Goal: Find specific page/section: Find specific page/section

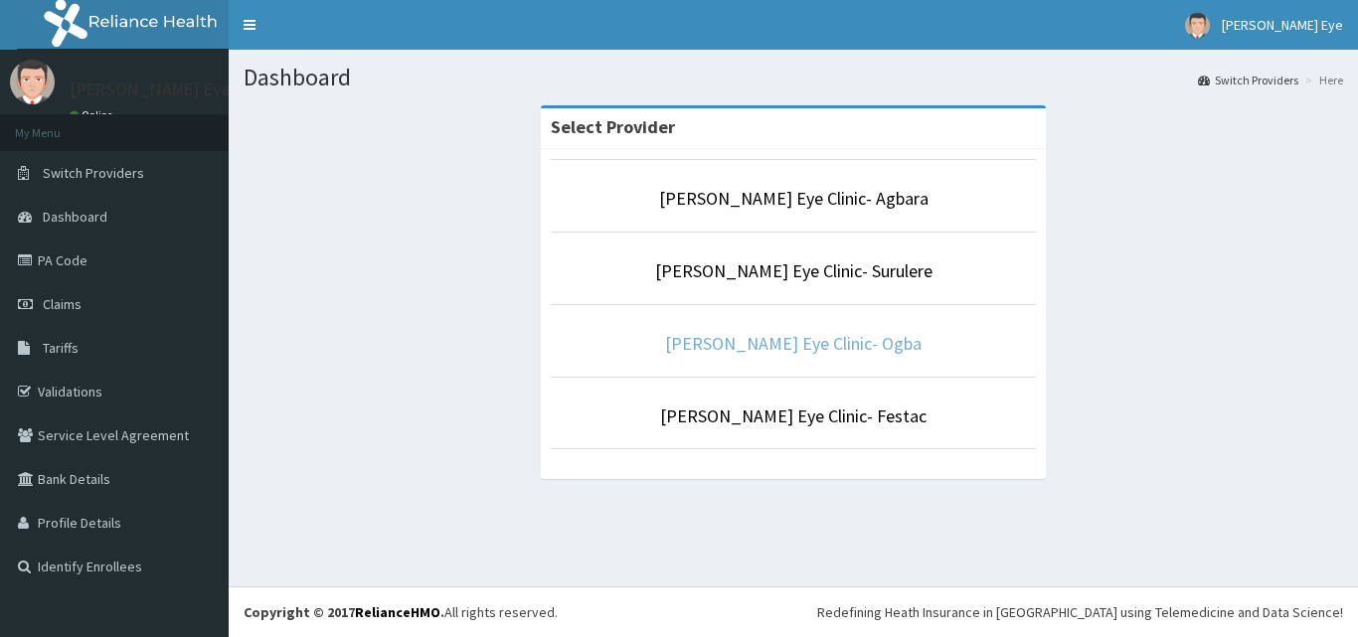
click at [813, 343] on link "[PERSON_NAME] Eye Clinic- Ogba" at bounding box center [793, 343] width 256 height 23
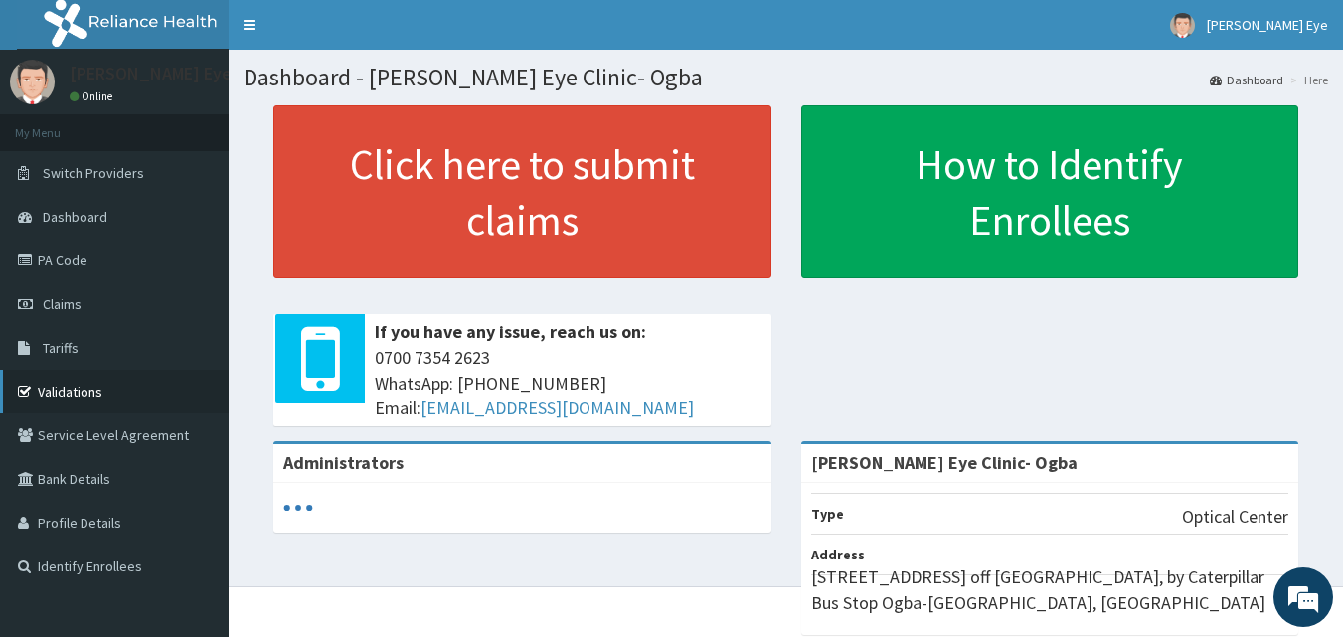
click at [117, 389] on link "Validations" at bounding box center [114, 392] width 229 height 44
